Goal: Task Accomplishment & Management: Manage account settings

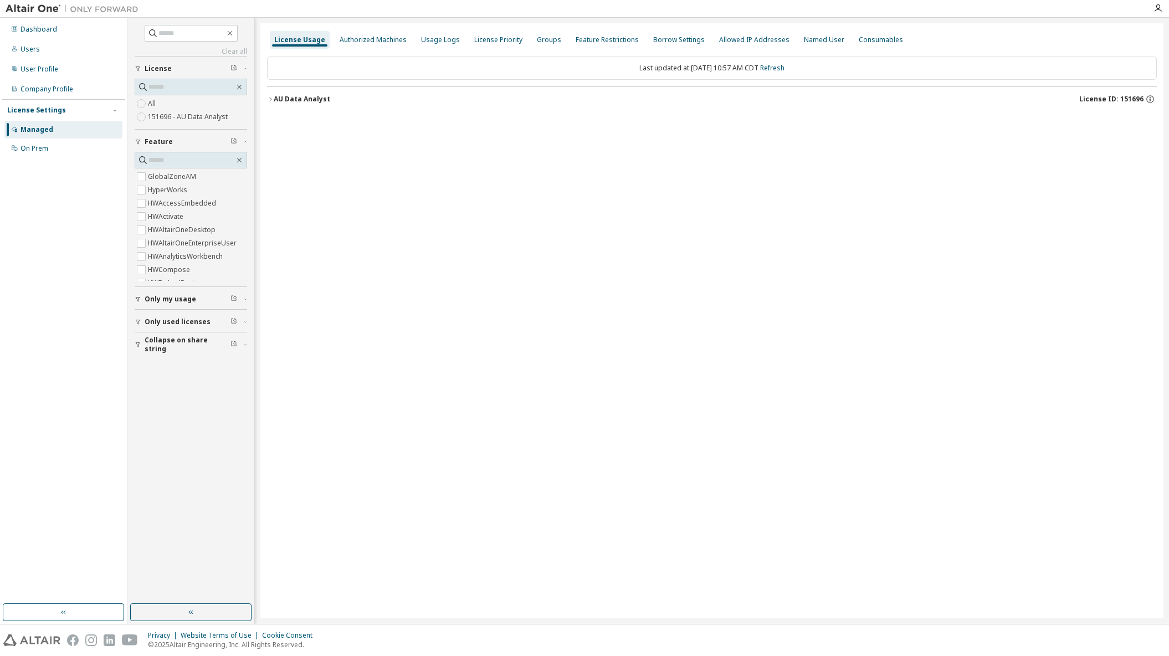
click at [268, 95] on button "AU Data Analyst License ID: 151696" at bounding box center [712, 99] width 890 height 24
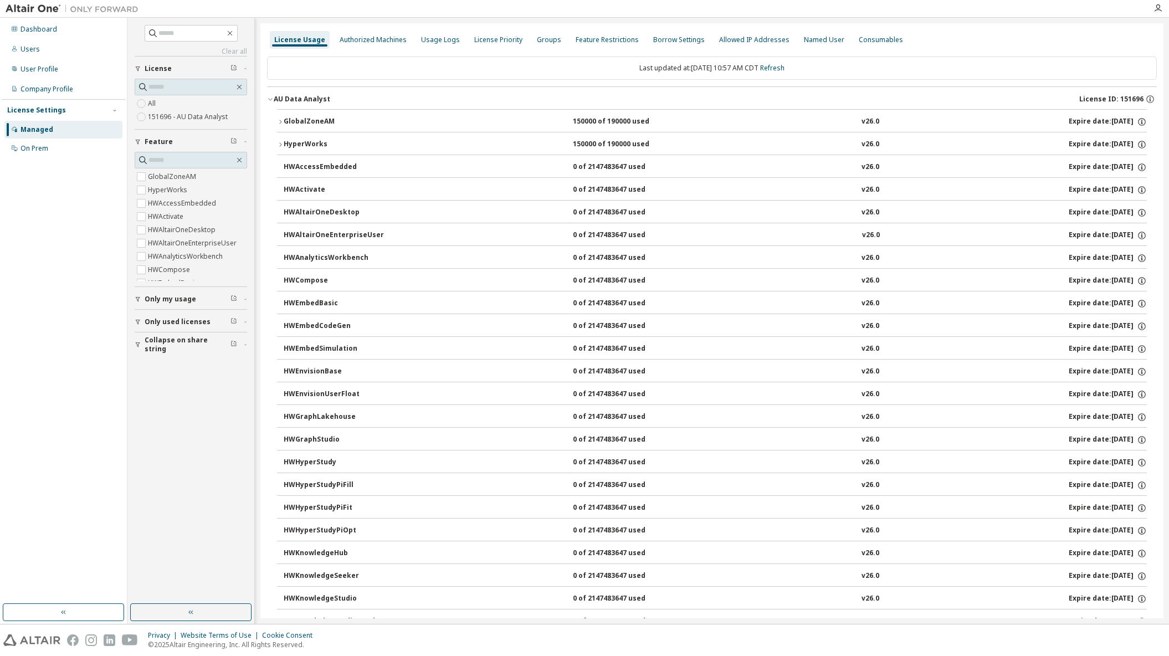
click at [310, 125] on div "GlobalZoneAM" at bounding box center [334, 122] width 100 height 10
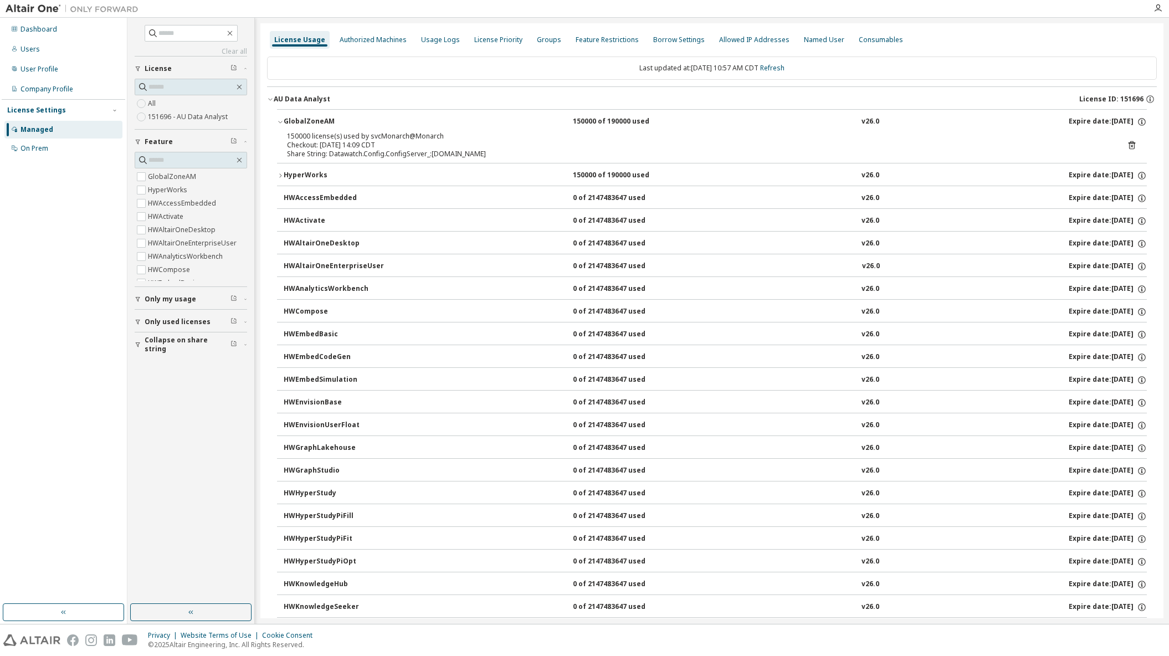
click at [315, 171] on div "HyperWorks" at bounding box center [334, 176] width 100 height 10
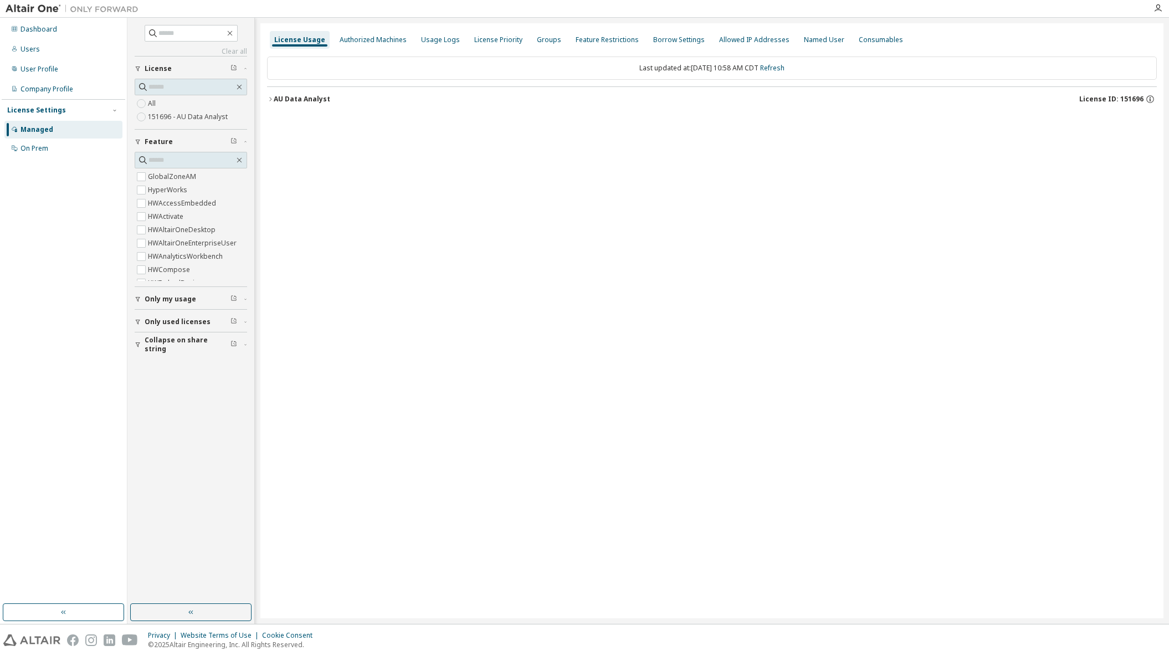
click at [312, 101] on div "AU Data Analyst" at bounding box center [302, 99] width 57 height 9
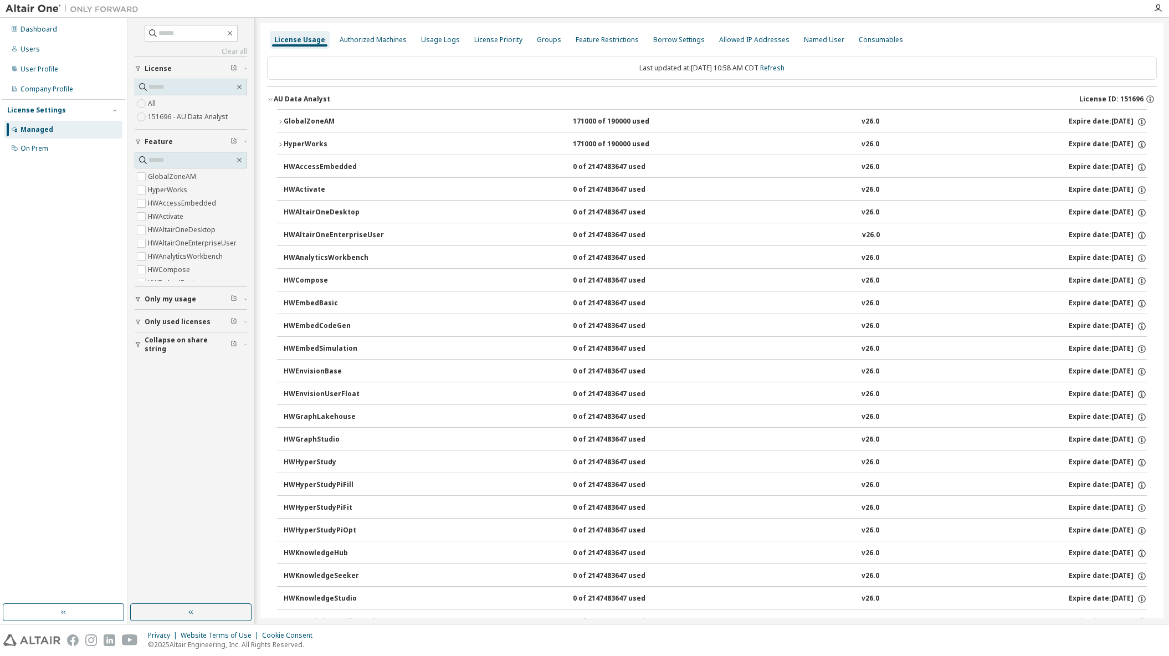
click at [374, 126] on div "GlobalZoneAM" at bounding box center [334, 122] width 100 height 10
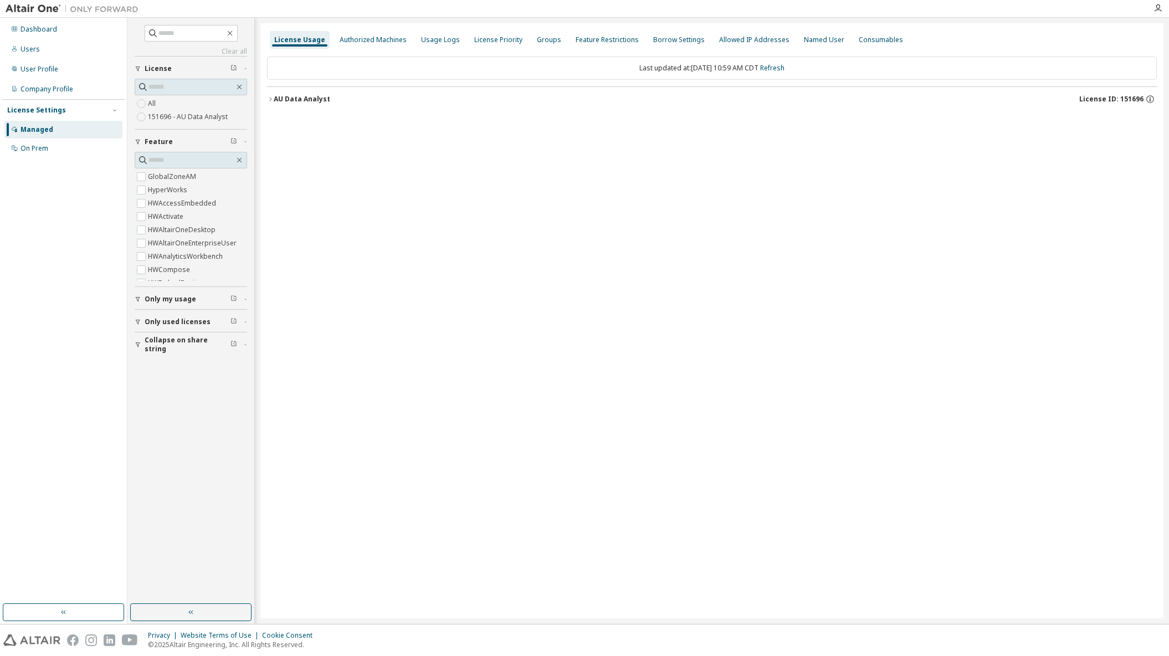
click at [309, 96] on div "AU Data Analyst" at bounding box center [302, 99] width 57 height 9
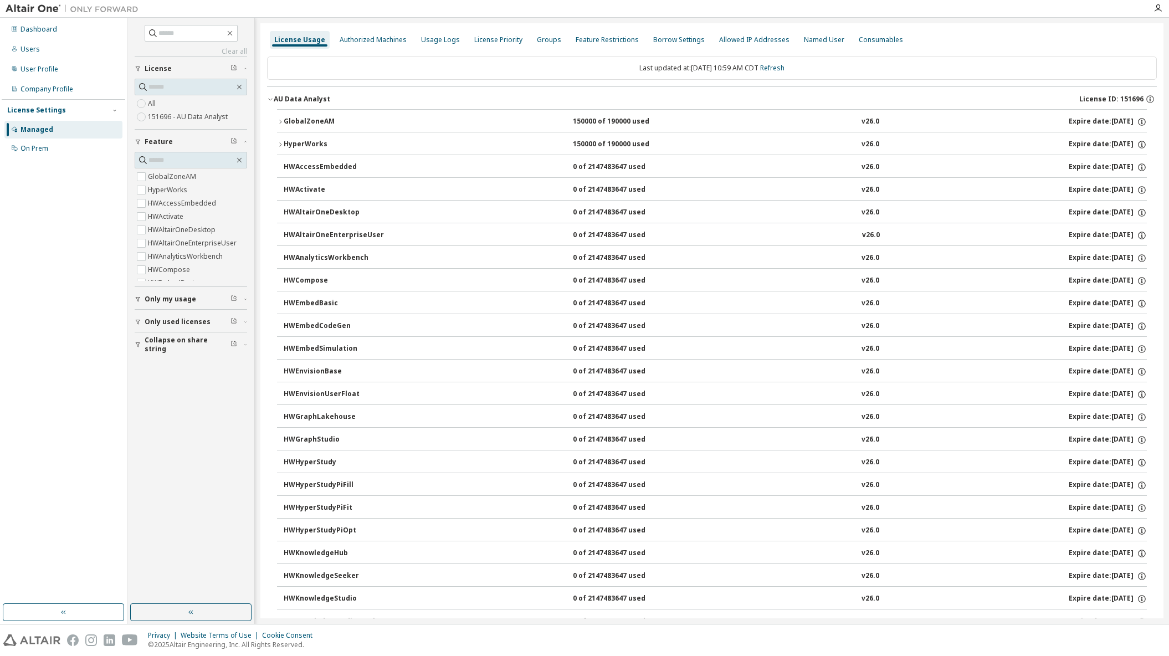
click at [302, 147] on div "HyperWorks" at bounding box center [334, 145] width 100 height 10
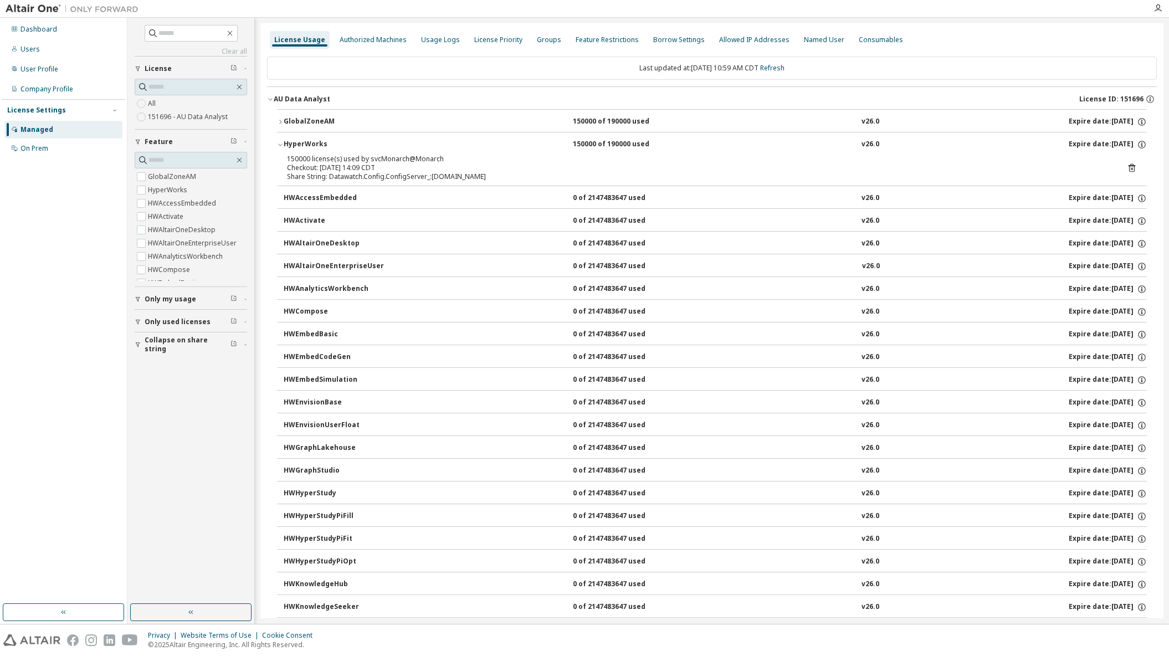
click at [309, 121] on div "GlobalZoneAM" at bounding box center [334, 122] width 100 height 10
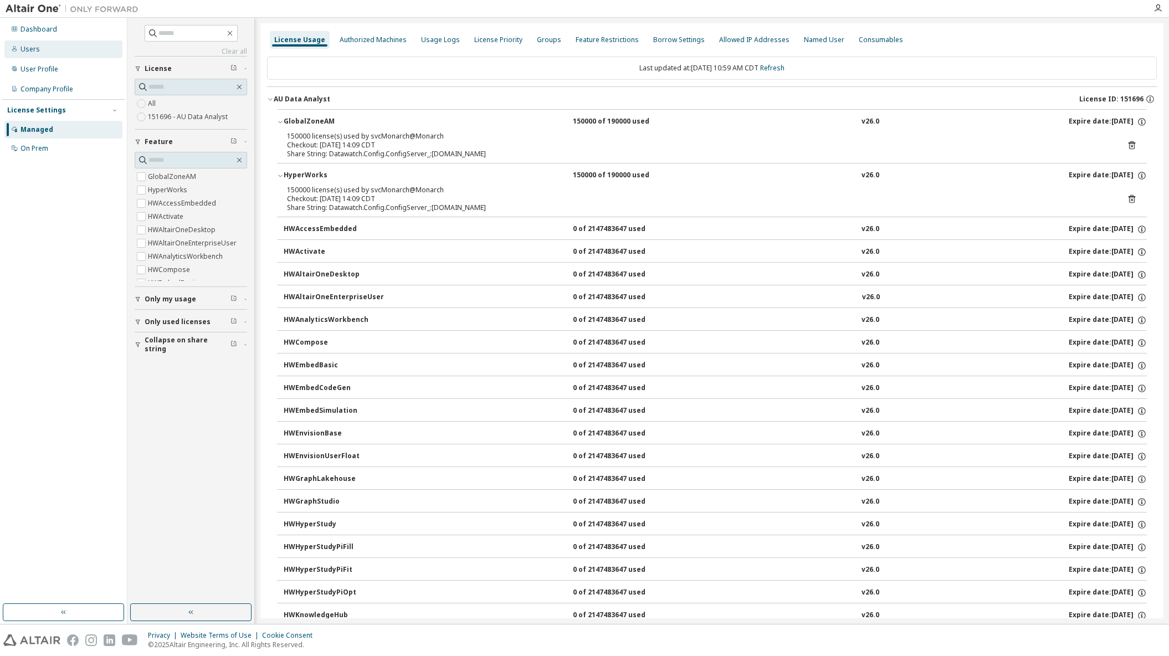
click at [41, 50] on div "Users" at bounding box center [63, 49] width 118 height 18
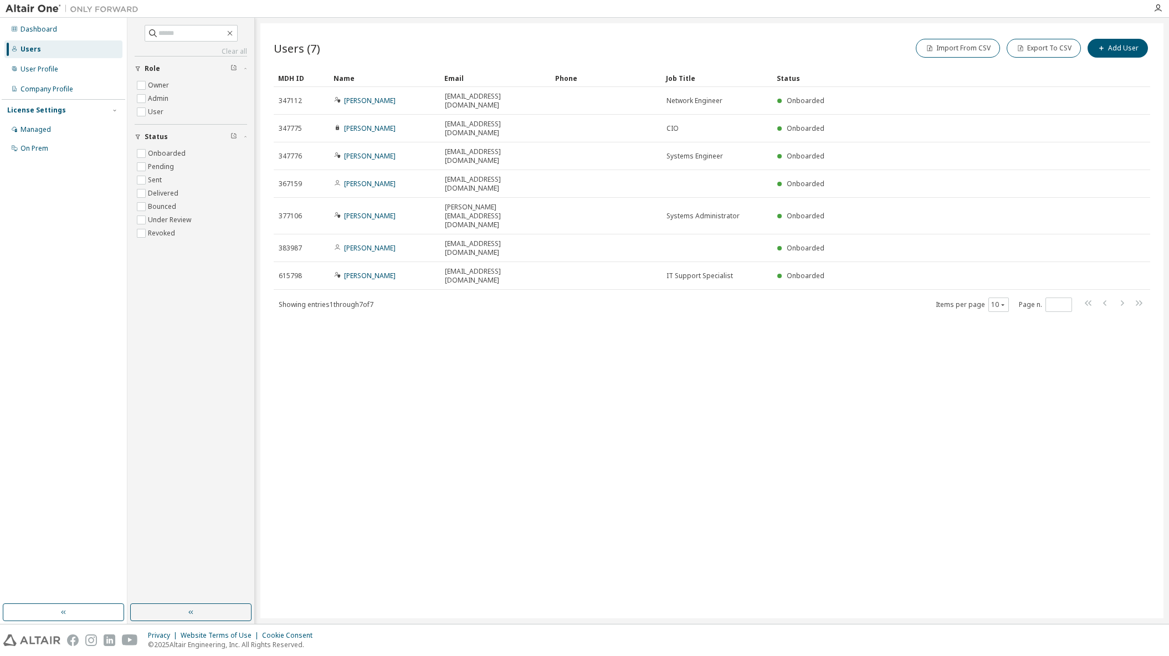
click at [24, 45] on div "Users" at bounding box center [31, 49] width 21 height 9
click at [38, 65] on div "User Profile" at bounding box center [40, 69] width 38 height 9
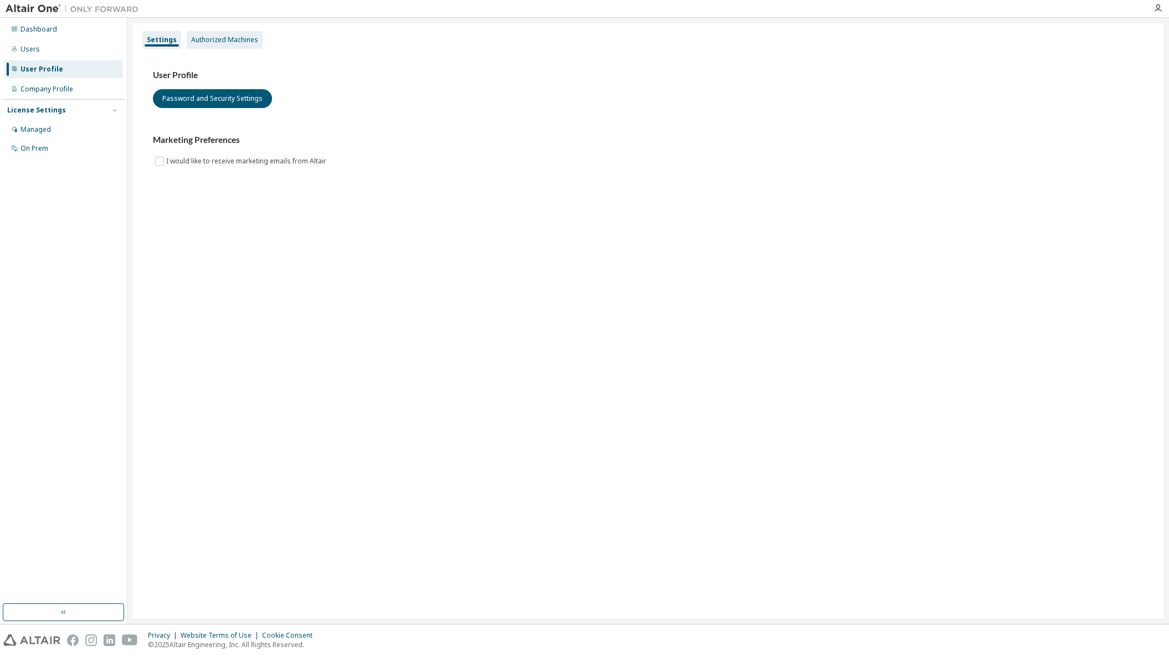
click at [206, 43] on div "Authorized Machines" at bounding box center [224, 39] width 67 height 9
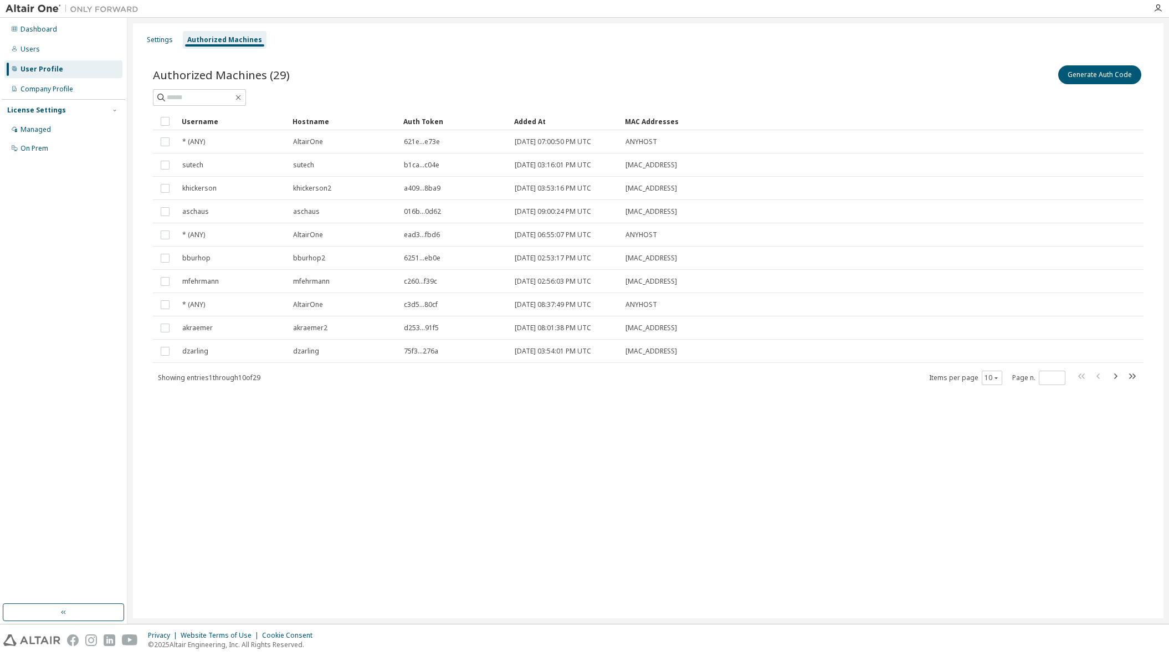
click at [211, 127] on div "Username" at bounding box center [233, 122] width 102 height 18
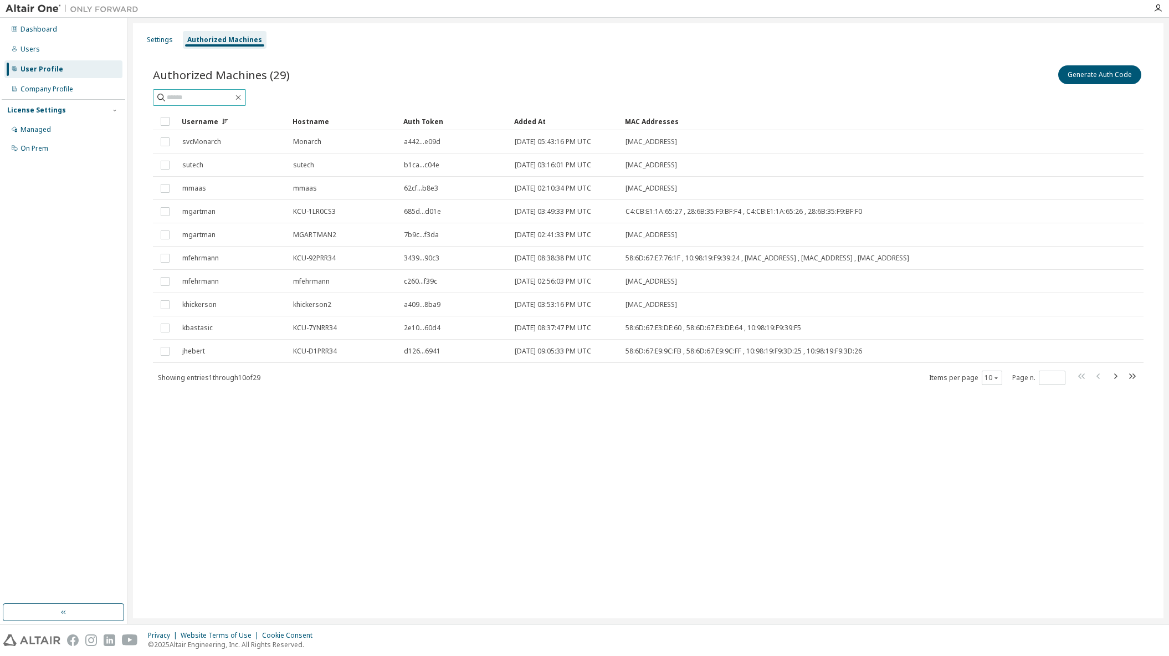
click at [210, 98] on input "text" at bounding box center [200, 97] width 67 height 11
type input "*******"
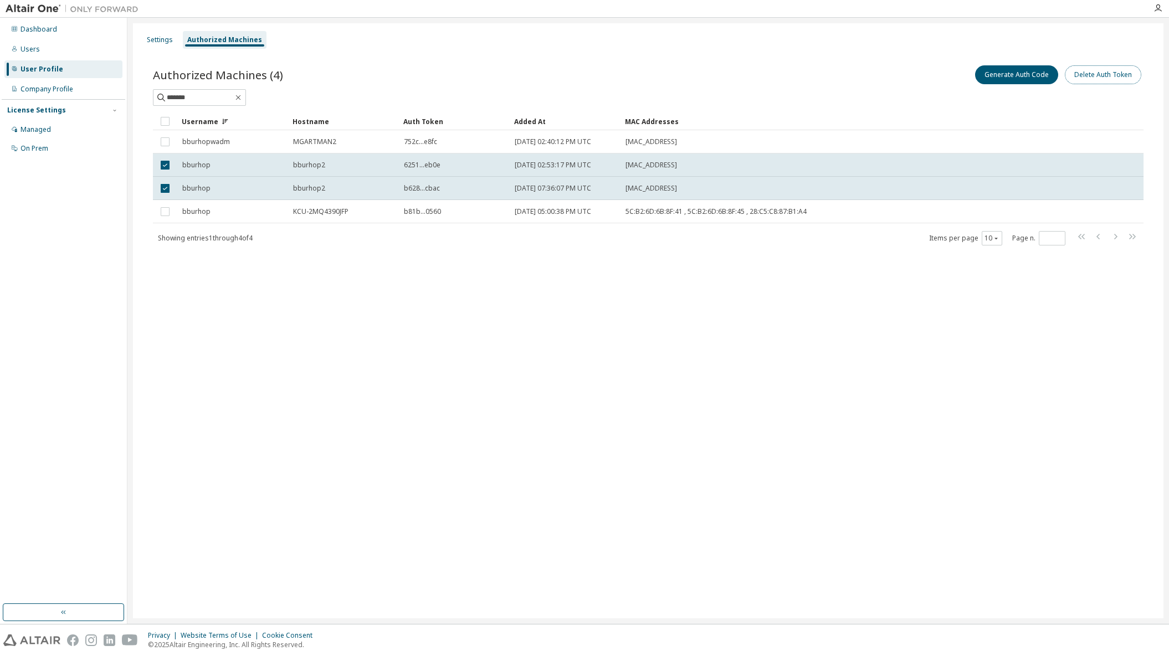
click at [1115, 73] on button "Delete Auth Token" at bounding box center [1103, 74] width 76 height 19
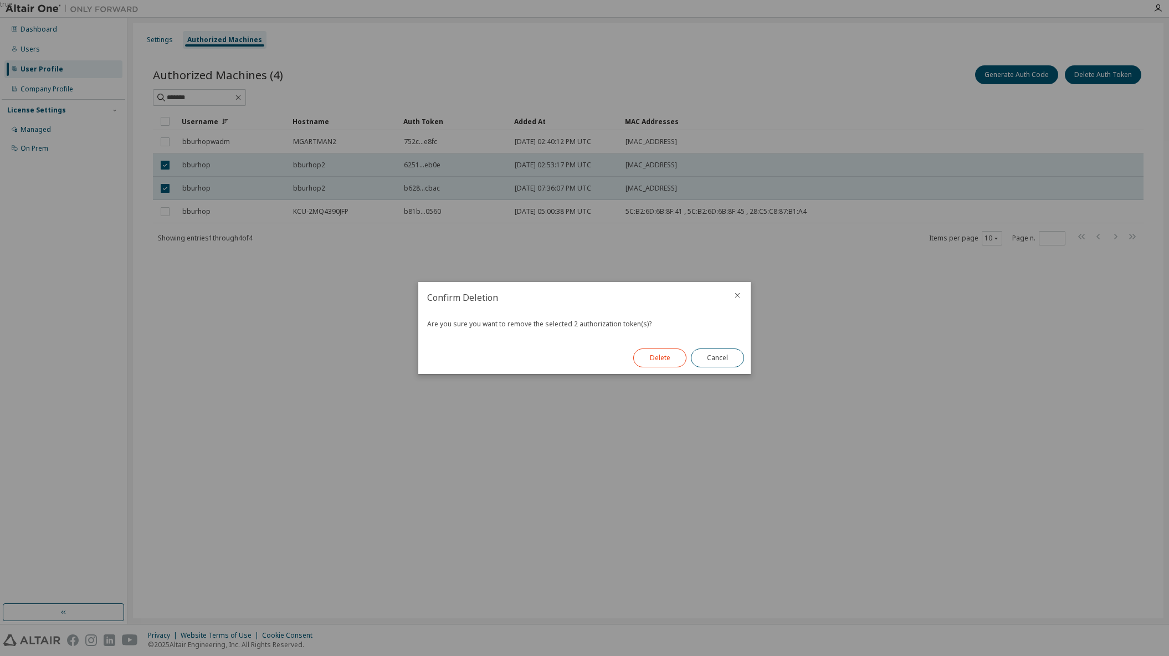
click at [661, 360] on button "Delete" at bounding box center [659, 358] width 53 height 19
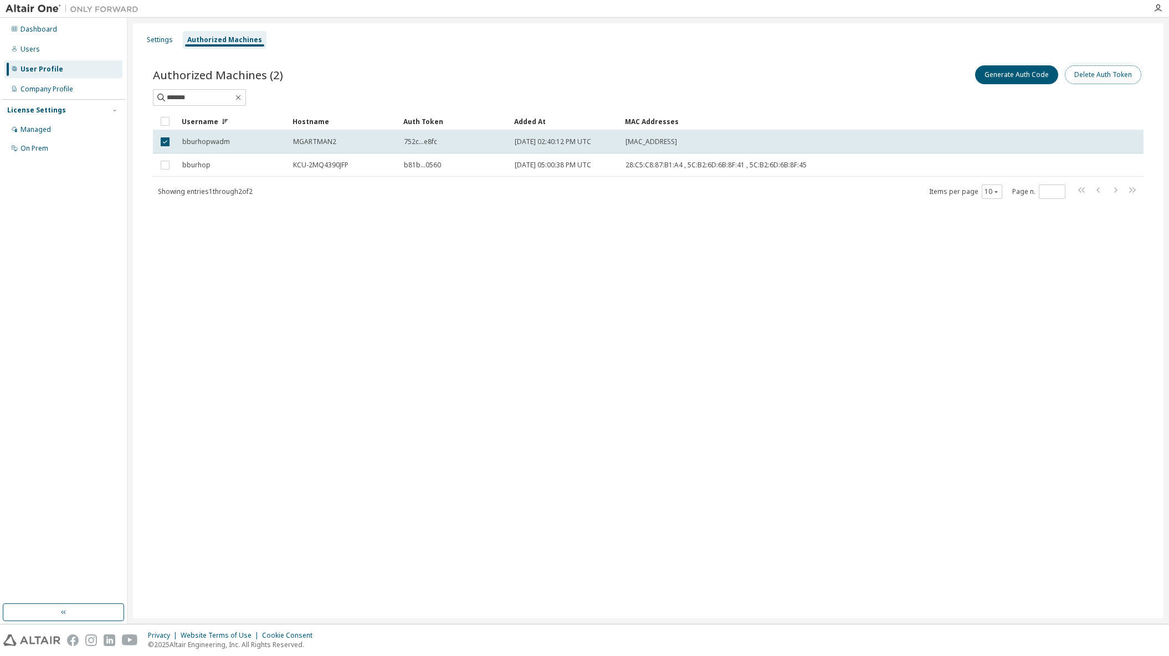
click at [1107, 75] on button "Delete Auth Token" at bounding box center [1103, 74] width 76 height 19
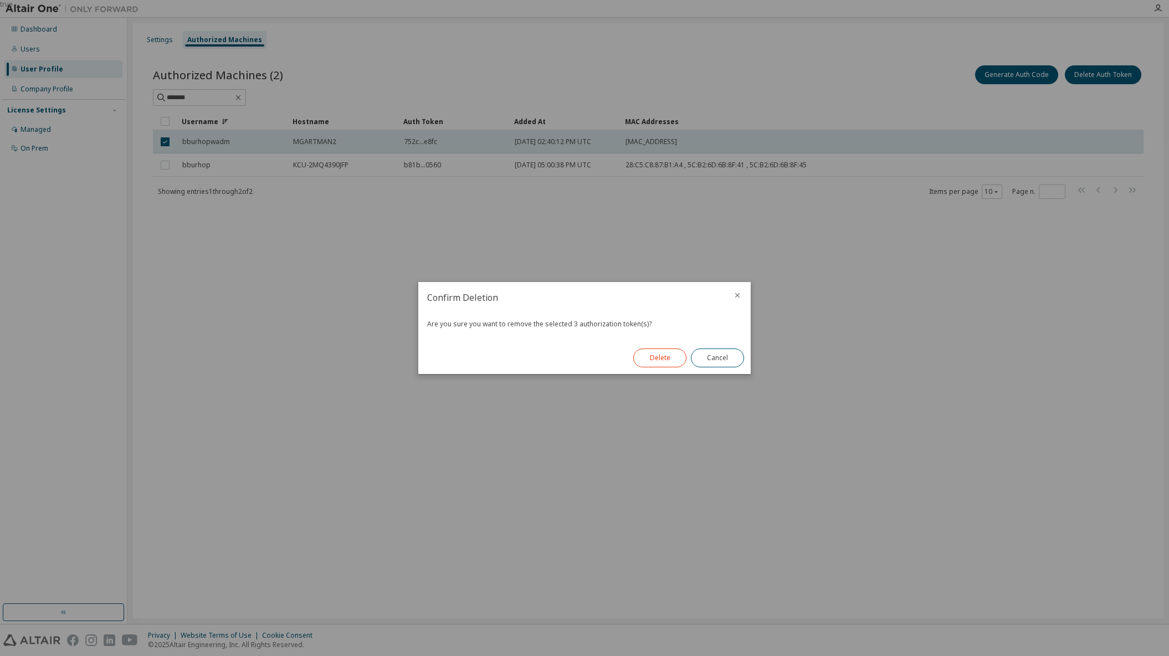
click at [665, 357] on button "Delete" at bounding box center [659, 358] width 53 height 19
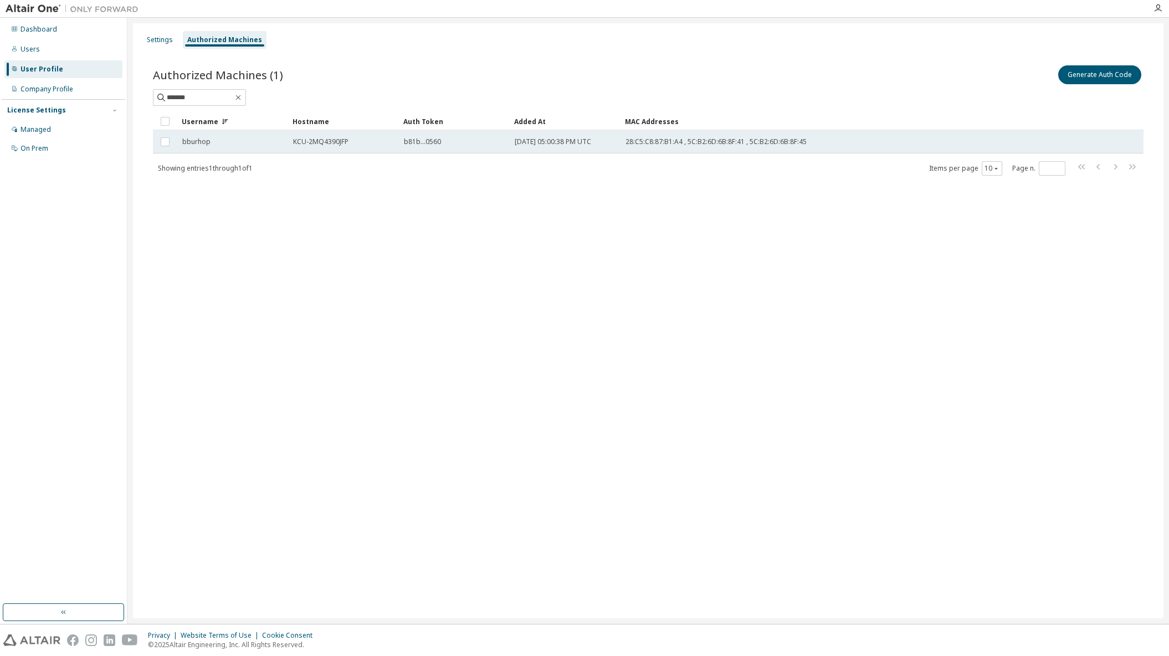
click at [248, 147] on td "bburhop" at bounding box center [232, 141] width 111 height 23
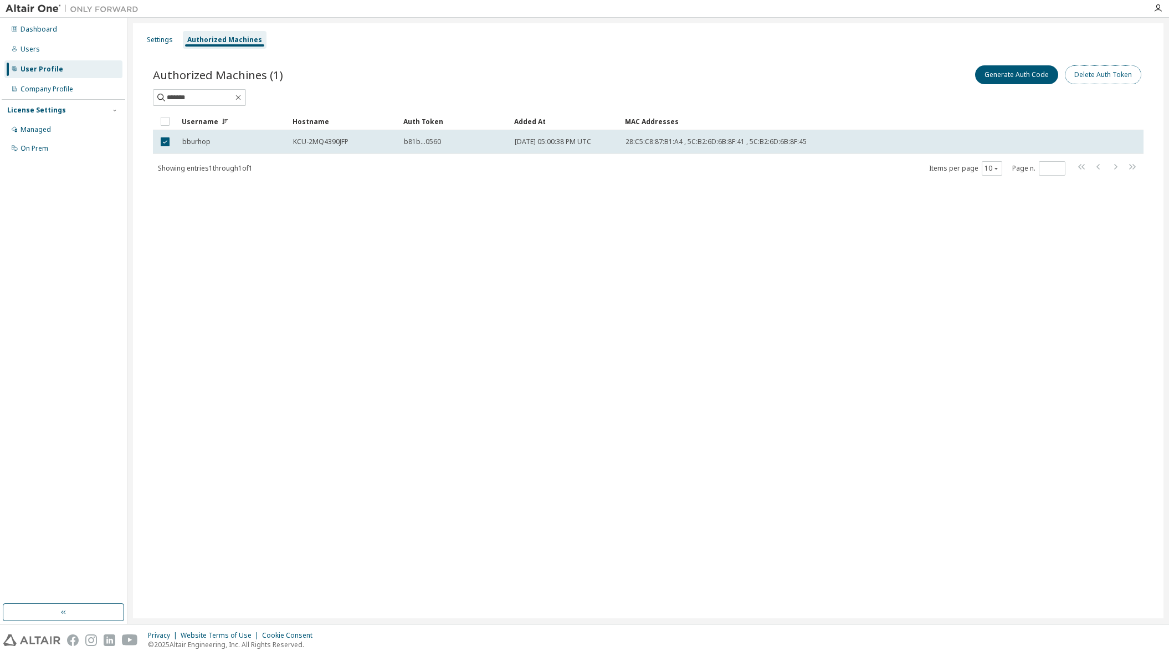
click at [1116, 77] on button "Delete Auth Token" at bounding box center [1103, 74] width 76 height 19
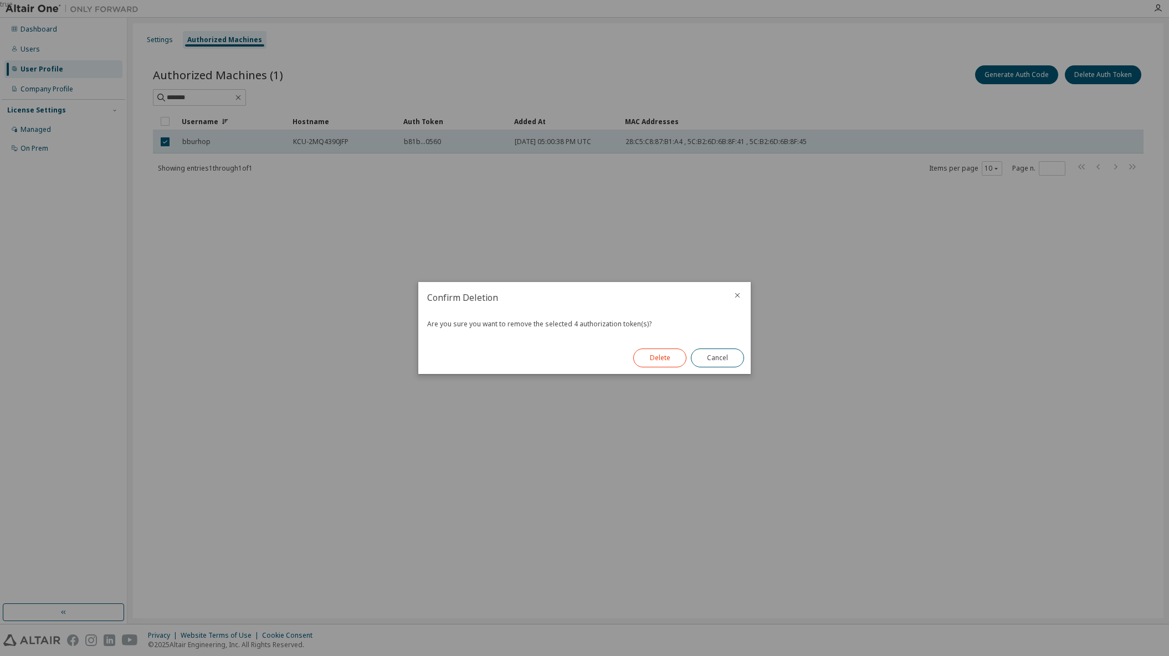
click at [660, 357] on button "Delete" at bounding box center [659, 358] width 53 height 19
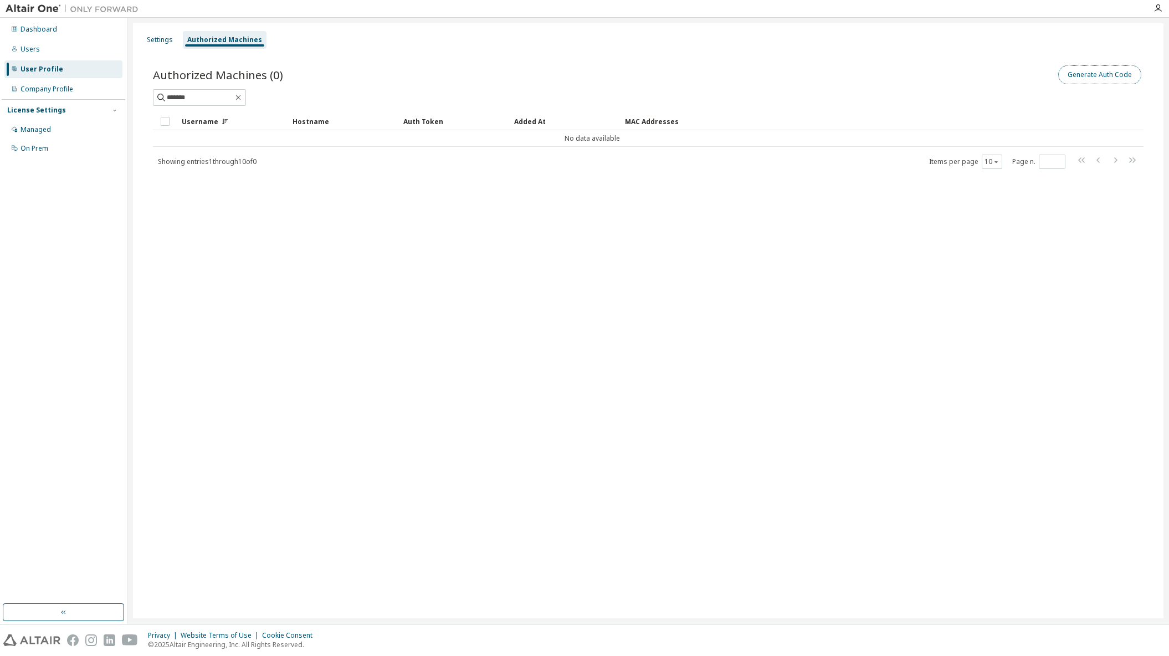
click at [1107, 76] on button "Generate Auth Code" at bounding box center [1100, 74] width 83 height 19
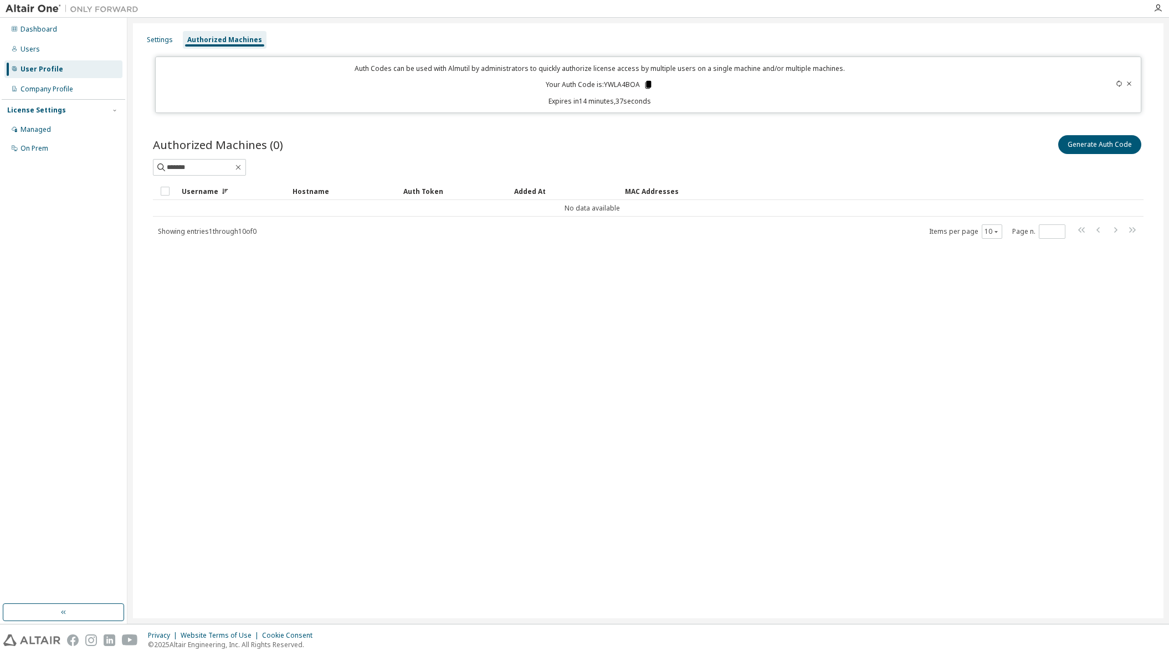
click at [650, 84] on icon at bounding box center [649, 85] width 6 height 8
click at [759, 336] on div "Settings Authorized Machines Auth Codes can be used with Almutil by administrat…" at bounding box center [648, 320] width 1031 height 595
click at [39, 131] on div "Managed" at bounding box center [36, 129] width 30 height 9
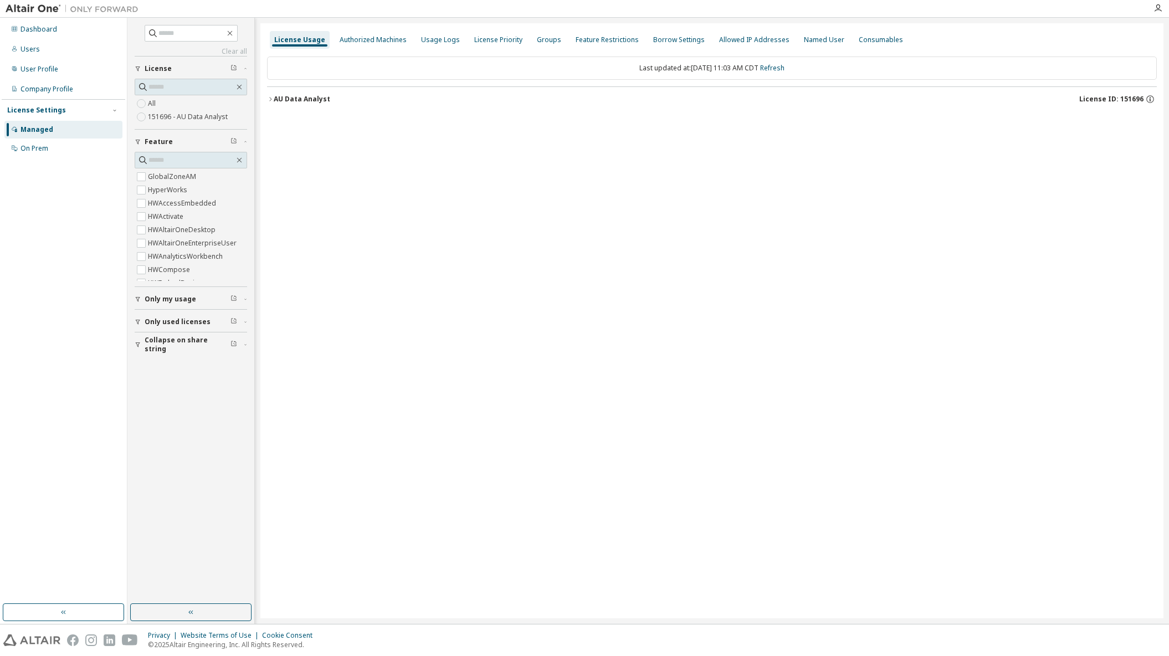
click at [263, 96] on div "License Usage Authorized Machines Usage Logs License Priority Groups Feature Re…" at bounding box center [711, 320] width 903 height 595
click at [271, 100] on icon "button" at bounding box center [270, 99] width 7 height 7
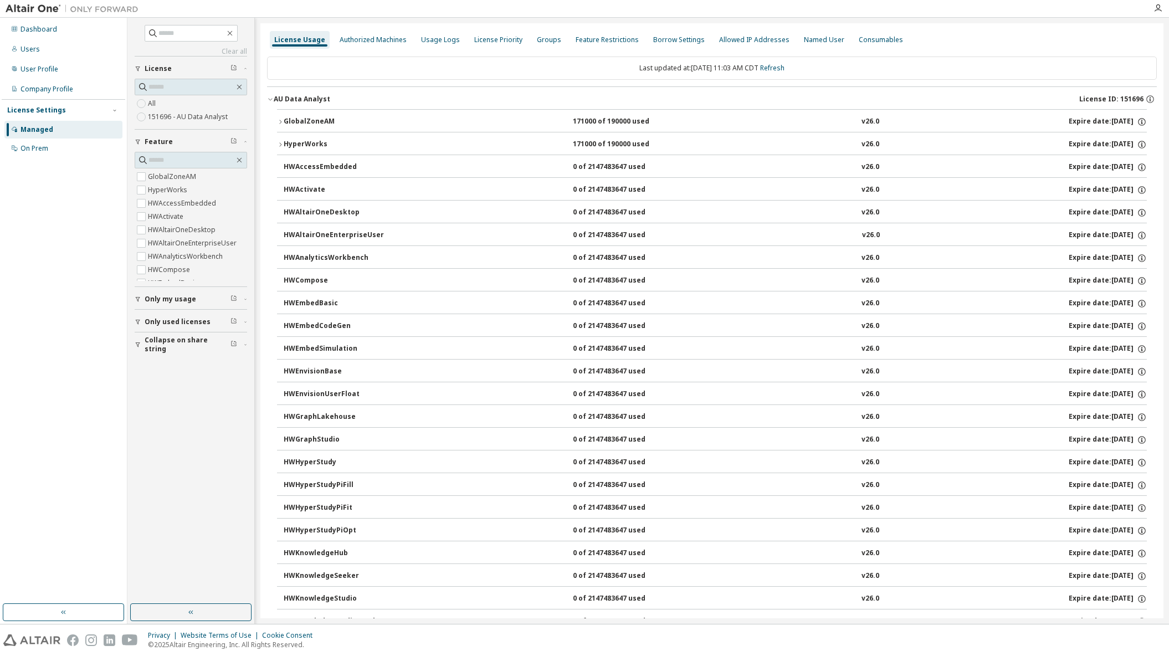
click at [280, 126] on button "GlobalZoneAM 171000 of 190000 used v26.0 Expire date: [DATE]" at bounding box center [712, 122] width 870 height 24
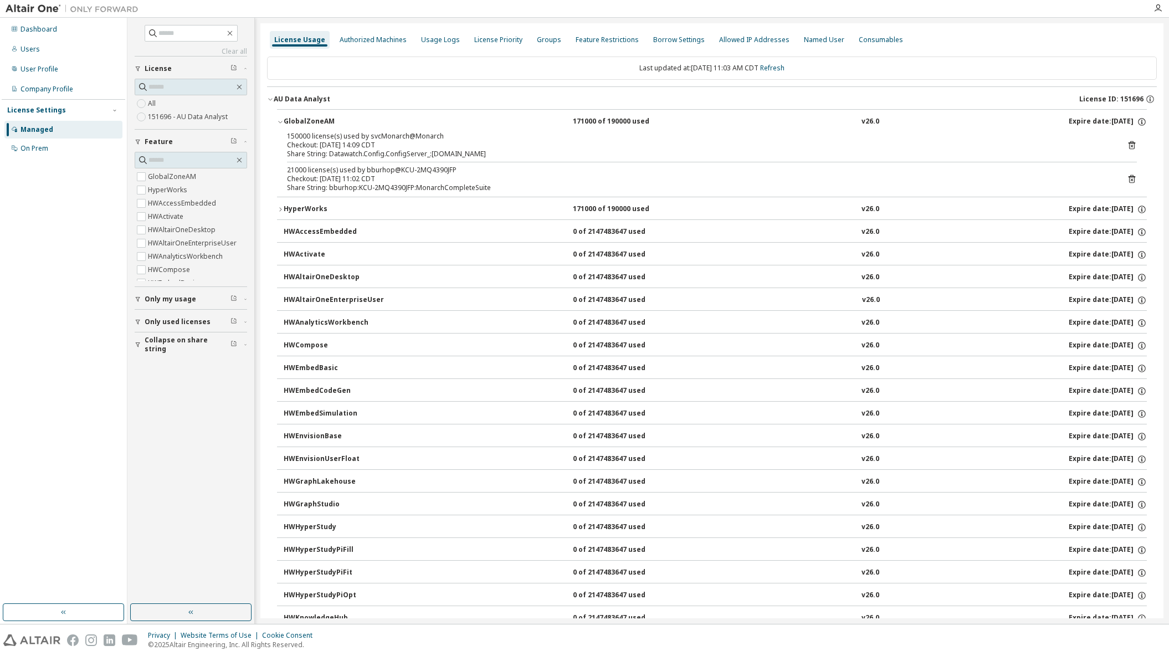
click at [1128, 178] on icon at bounding box center [1132, 179] width 10 height 10
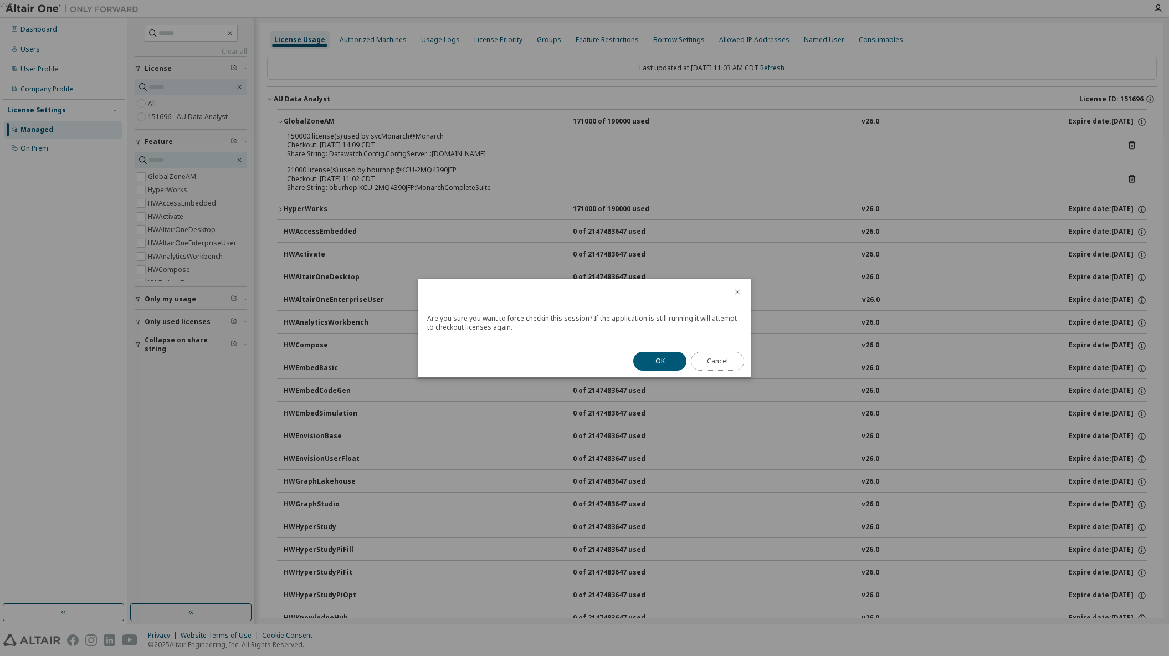
click at [721, 362] on button "Cancel" at bounding box center [717, 361] width 53 height 19
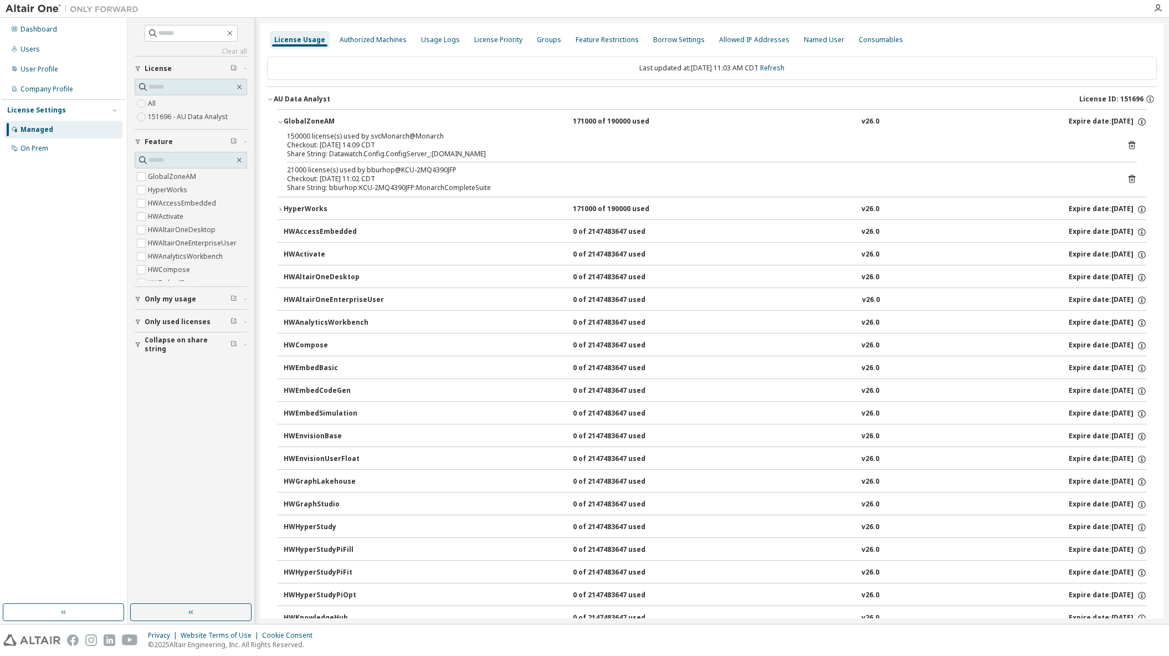
click at [972, 33] on div "License Usage Authorized Machines Usage Logs License Priority Groups Feature Re…" at bounding box center [712, 40] width 890 height 20
click at [280, 122] on icon "button" at bounding box center [280, 122] width 7 height 7
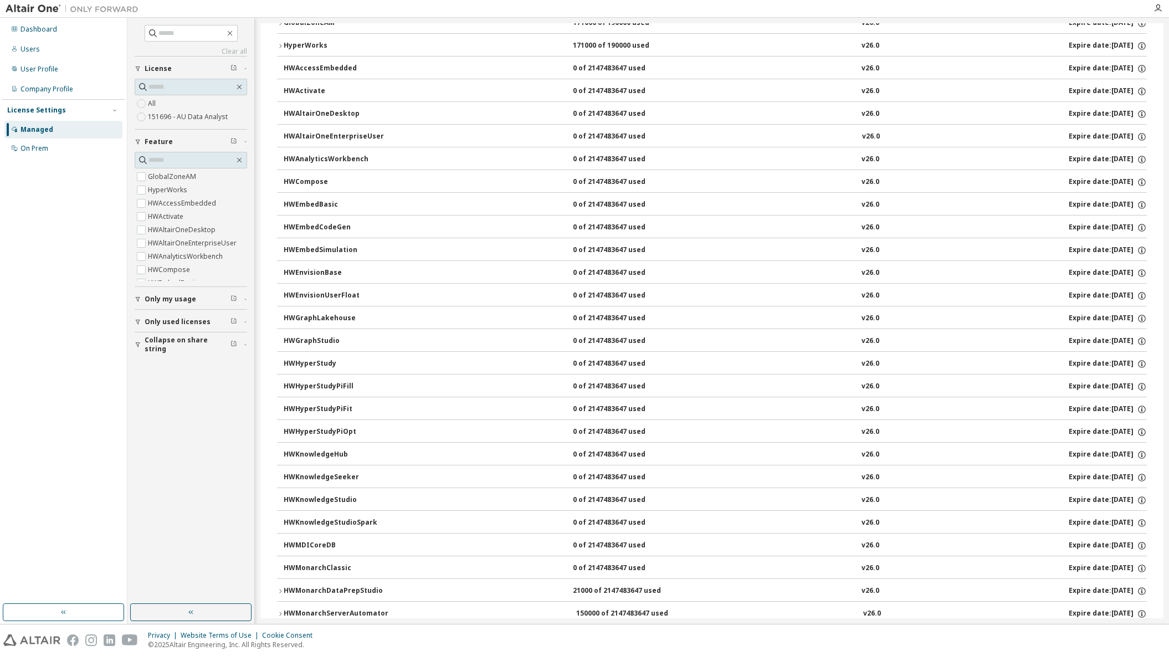
scroll to position [388, 0]
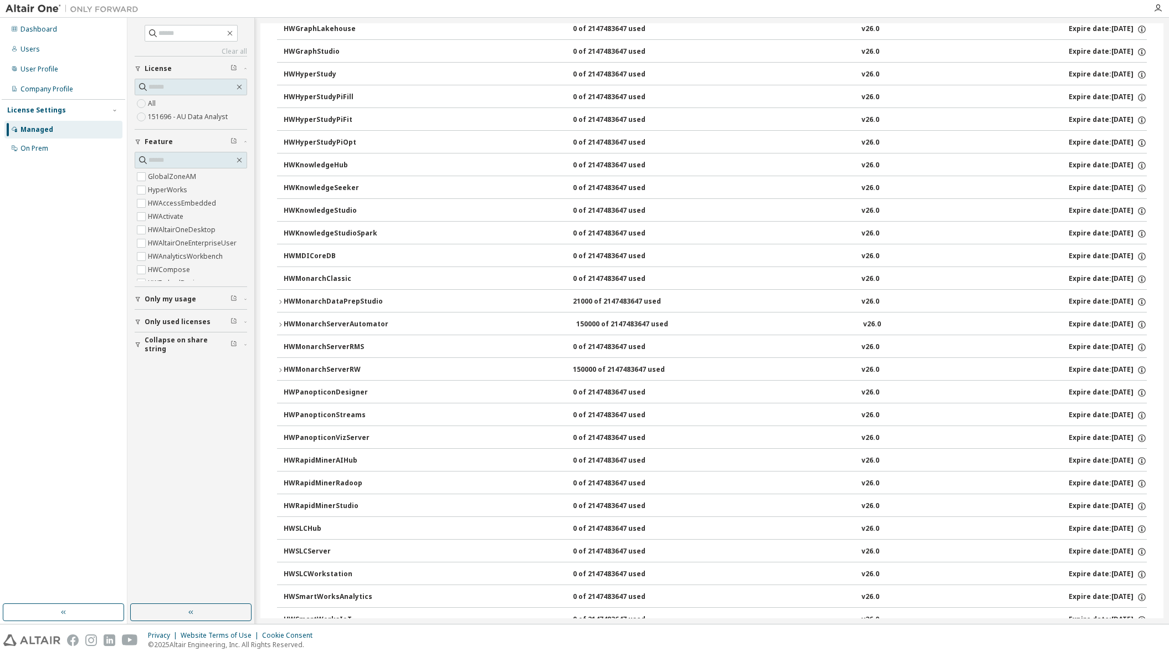
click at [344, 366] on div "HWMonarchServerRW" at bounding box center [334, 370] width 100 height 10
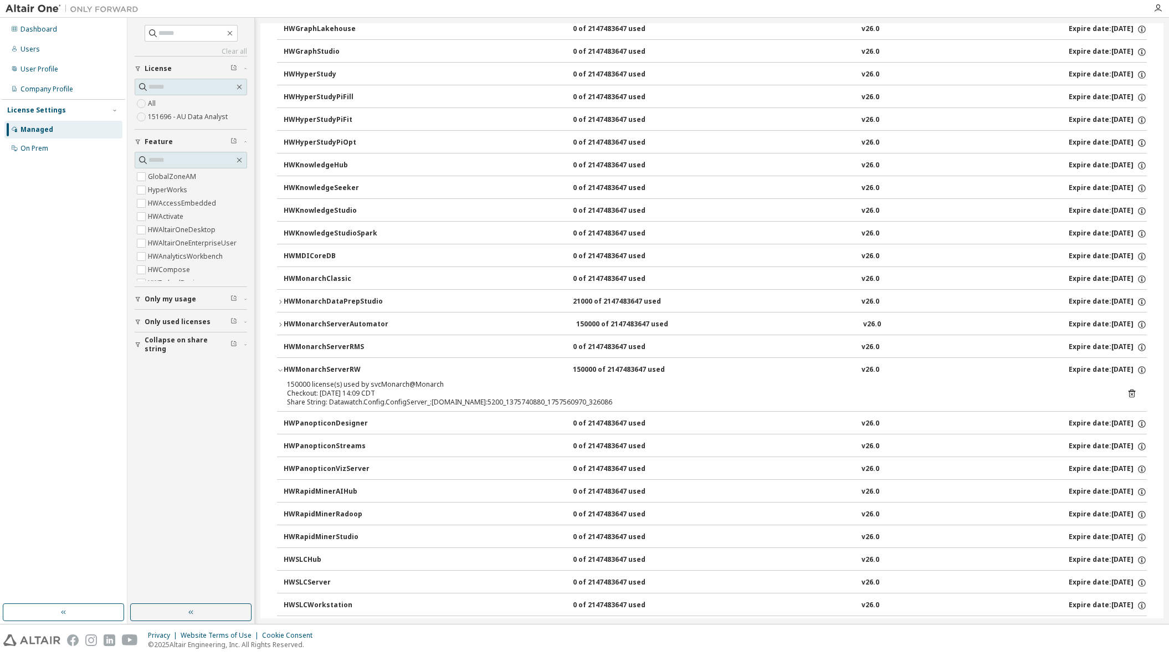
click at [344, 366] on div "HWMonarchServerRW" at bounding box center [334, 370] width 100 height 10
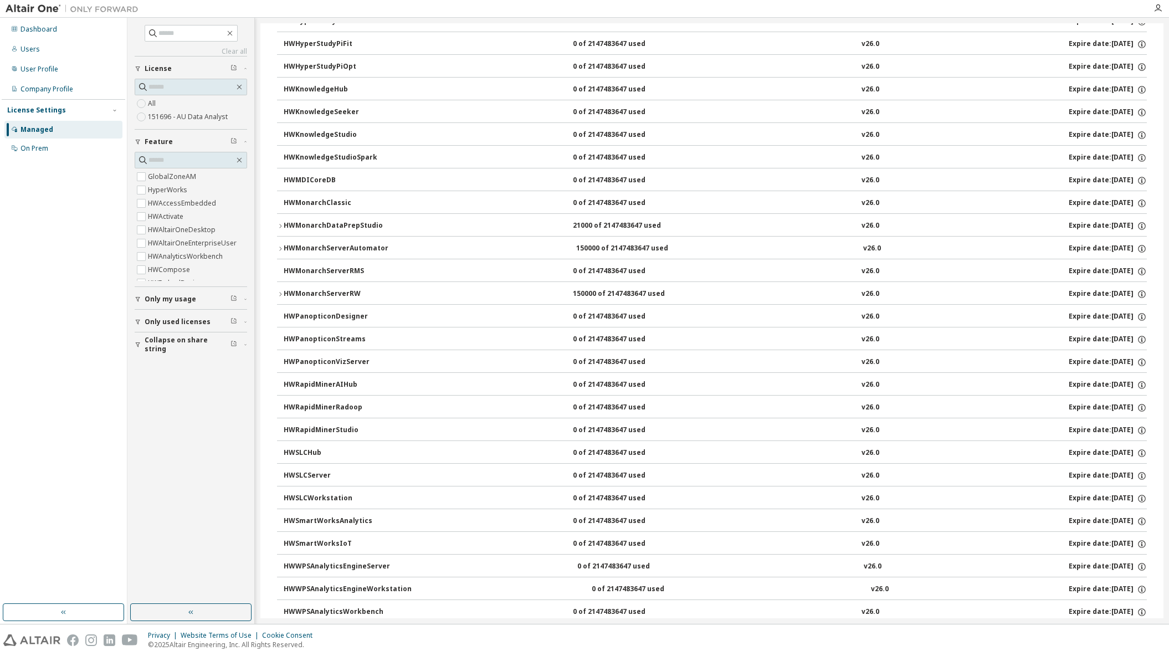
scroll to position [533, 0]
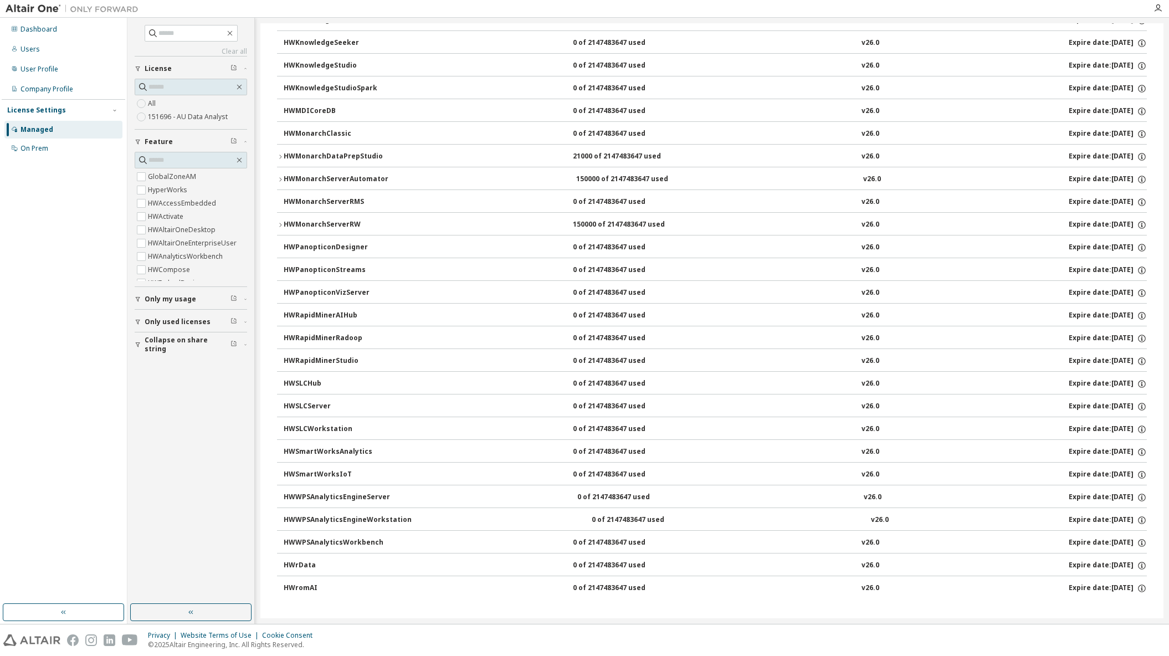
click at [360, 514] on button "HWWPSAnalyticsEngineWorkstation 0 of 2147483647 used v26.0 Expire date: [DATE]" at bounding box center [716, 520] width 864 height 24
click at [349, 520] on div "HWWPSAnalyticsEngineWorkstation" at bounding box center [348, 520] width 128 height 10
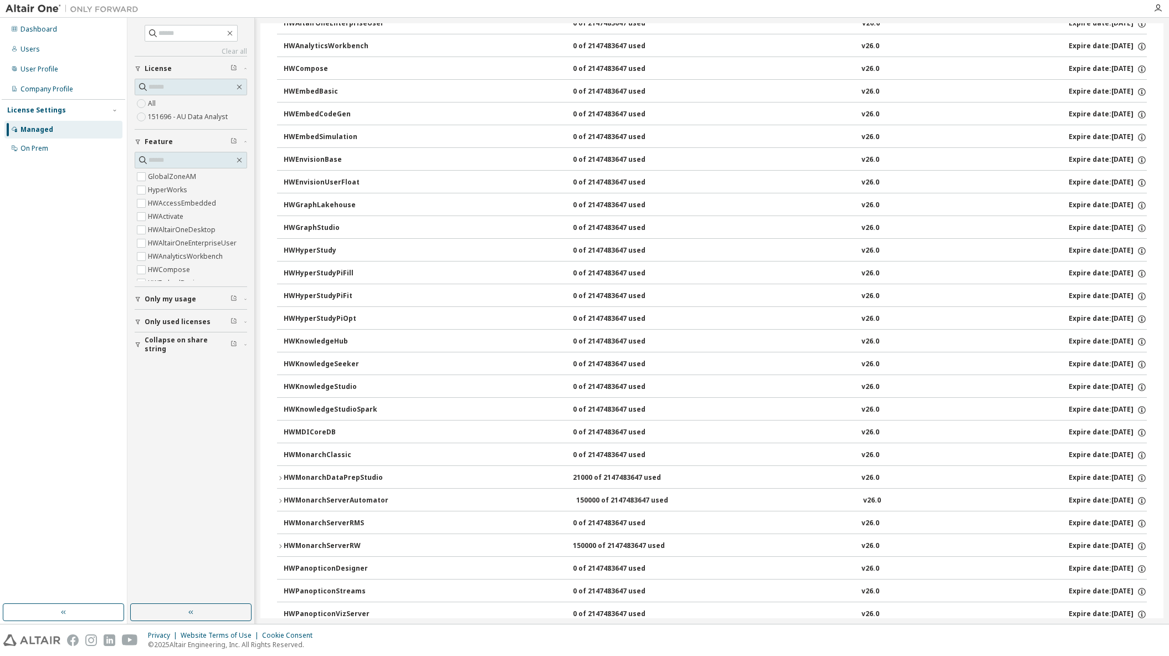
scroll to position [0, 0]
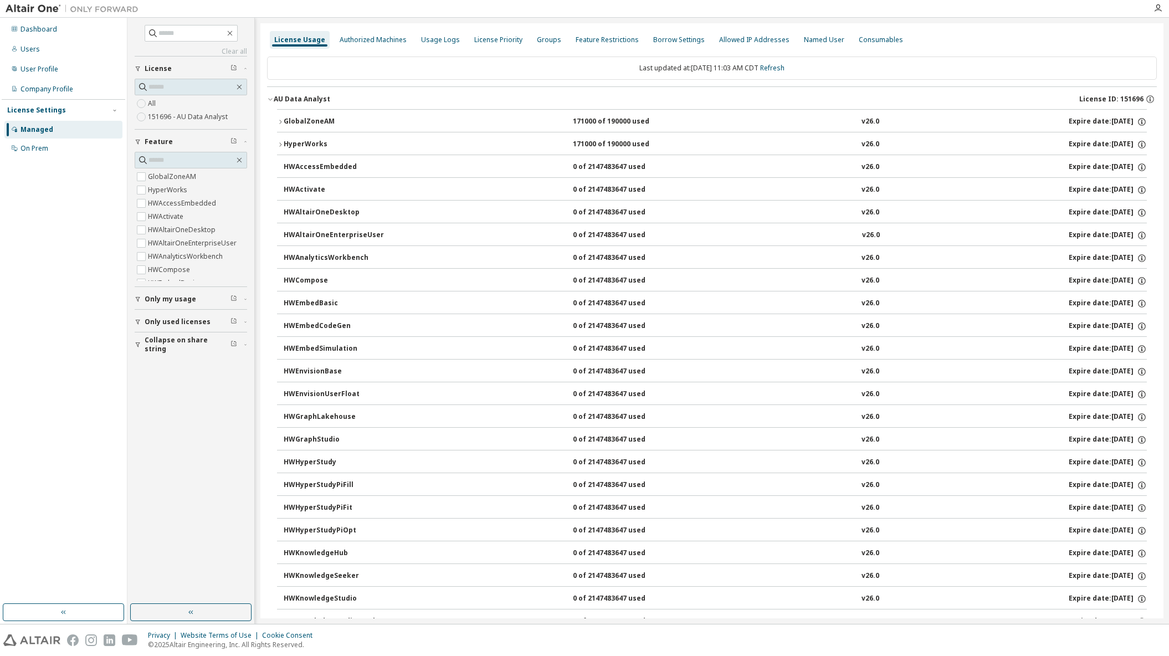
click at [957, 38] on div "License Usage Authorized Machines Usage Logs License Priority Groups Feature Re…" at bounding box center [712, 40] width 890 height 20
click at [1152, 3] on div at bounding box center [1158, 8] width 22 height 17
click at [1155, 7] on icon "button" at bounding box center [1158, 8] width 9 height 9
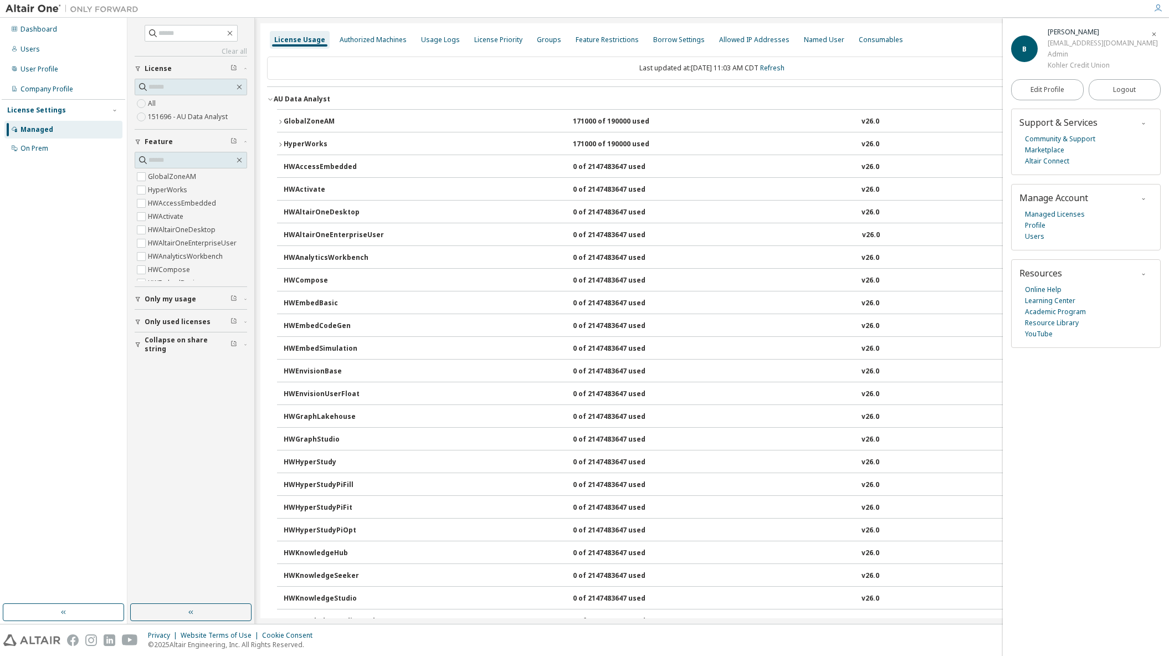
click at [948, 40] on div "License Usage Authorized Machines Usage Logs License Priority Groups Feature Re…" at bounding box center [712, 40] width 890 height 20
click at [50, 328] on div "Dashboard Users User Profile Company Profile License Settings Managed On Prem" at bounding box center [64, 310] width 124 height 583
click at [478, 9] on div at bounding box center [645, 8] width 1003 height 17
click at [33, 129] on div "Managed" at bounding box center [37, 129] width 33 height 9
click at [34, 21] on div "Dashboard" at bounding box center [63, 30] width 118 height 18
